Goal: Information Seeking & Learning: Learn about a topic

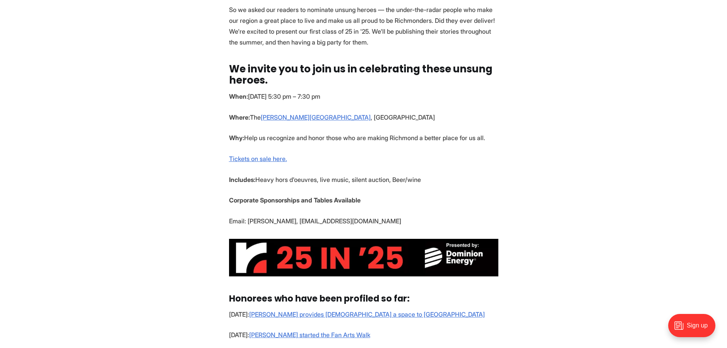
scroll to position [232, 0]
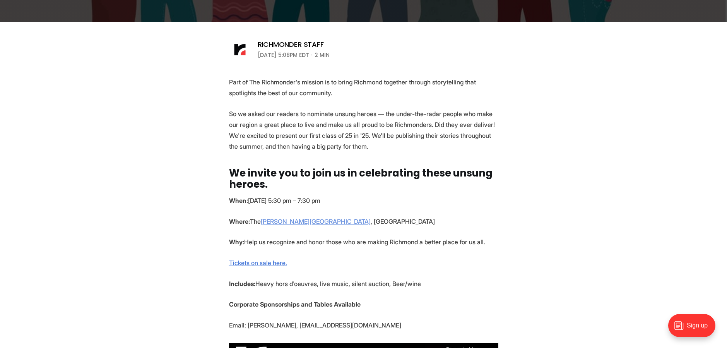
click at [286, 220] on link "[PERSON_NAME][GEOGRAPHIC_DATA]" at bounding box center [316, 221] width 110 height 8
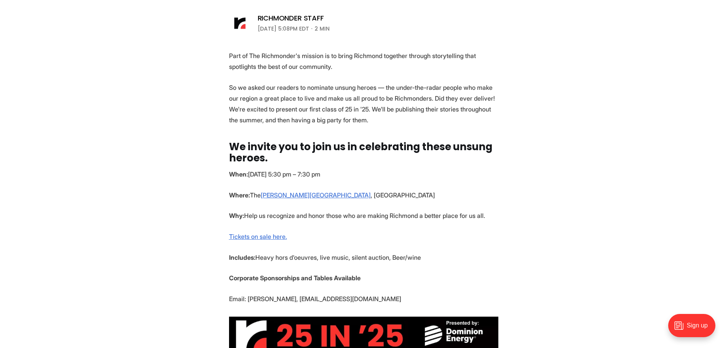
scroll to position [271, 0]
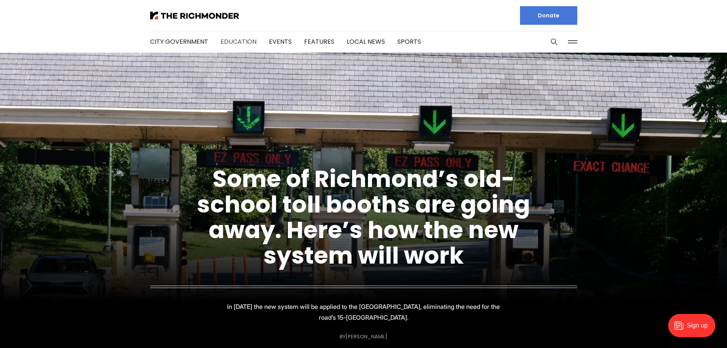
click at [222, 40] on link "Education" at bounding box center [238, 41] width 36 height 9
